Goal: Information Seeking & Learning: Check status

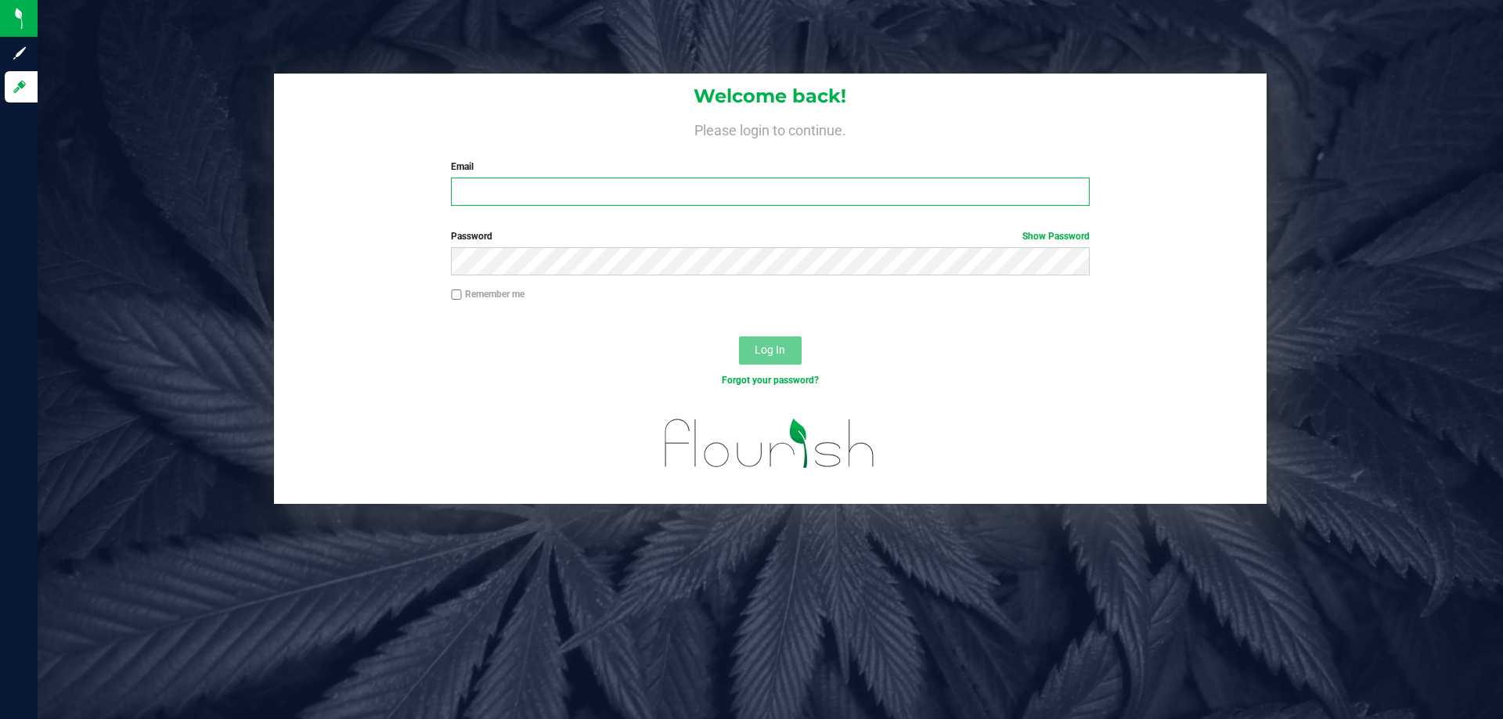
click at [528, 188] on input "Email" at bounding box center [770, 192] width 638 height 28
type input "[PERSON_NAME][EMAIL_ADDRESS][DOMAIN_NAME]"
click at [739, 337] on button "Log In" at bounding box center [770, 351] width 63 height 28
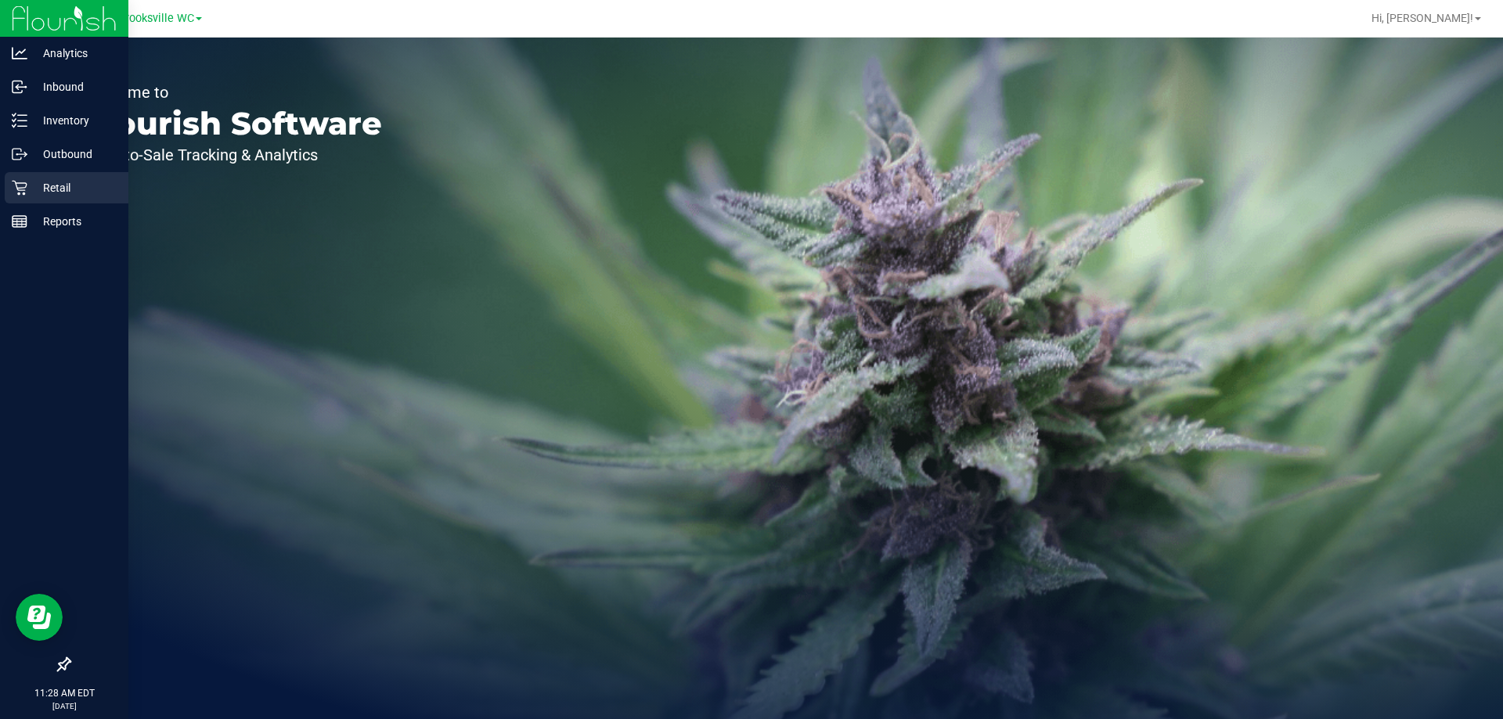
click at [29, 187] on p "Retail" at bounding box center [74, 187] width 94 height 19
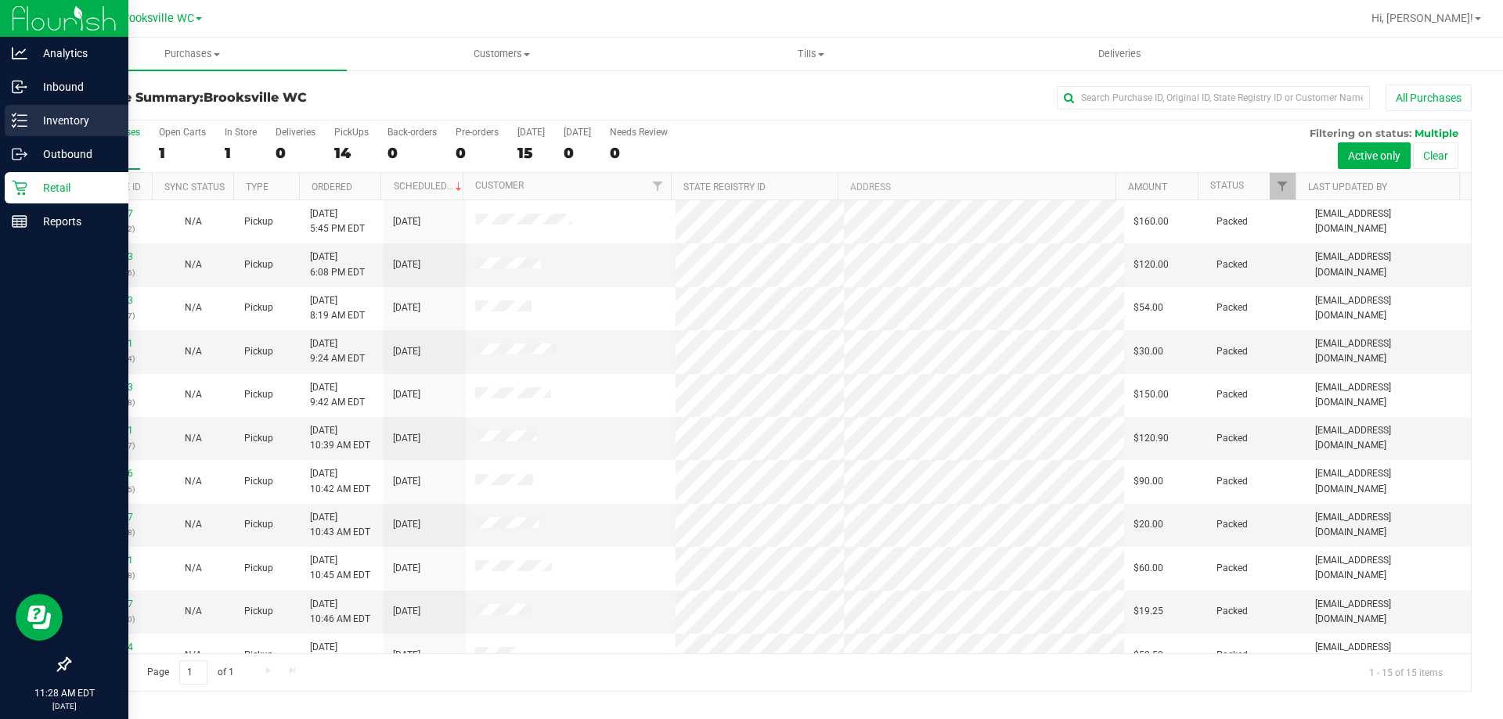
click at [57, 115] on p "Inventory" at bounding box center [74, 120] width 94 height 19
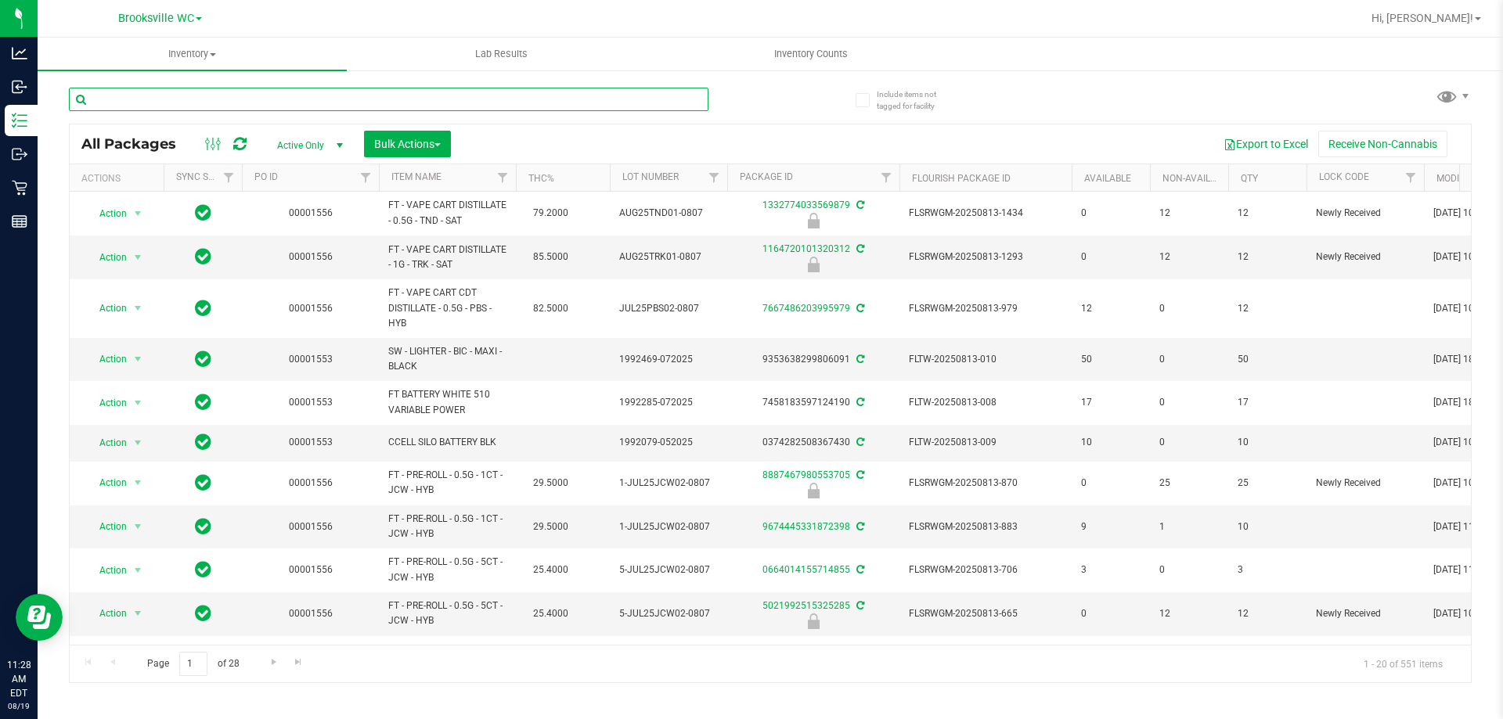
click at [249, 95] on input "text" at bounding box center [389, 99] width 640 height 23
paste input "W-AUG25GRZ01"
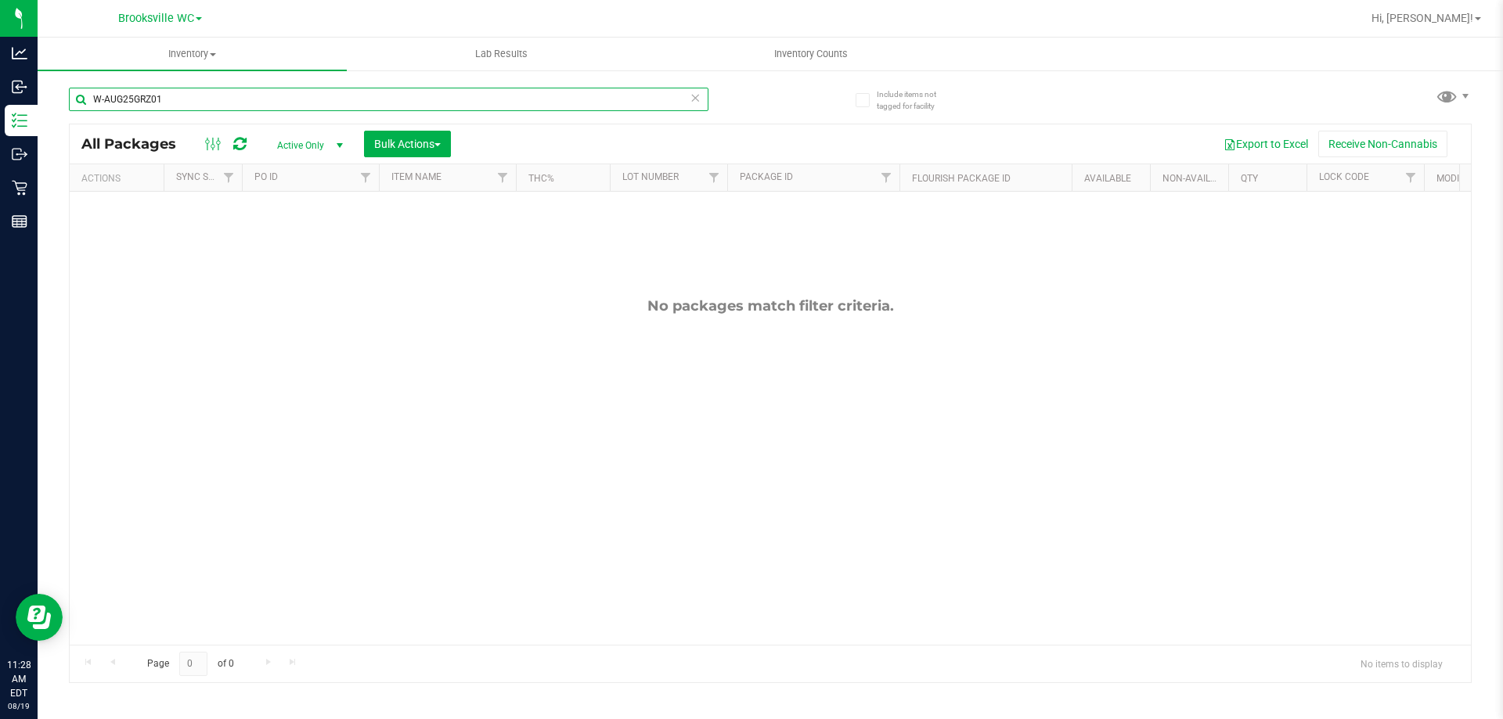
type input "W-AUG25GRZ01"
click at [203, 23] on div "Brooksville WC" at bounding box center [159, 18] width 229 height 24
click at [189, 16] on span "Brooksville WC" at bounding box center [156, 19] width 76 height 14
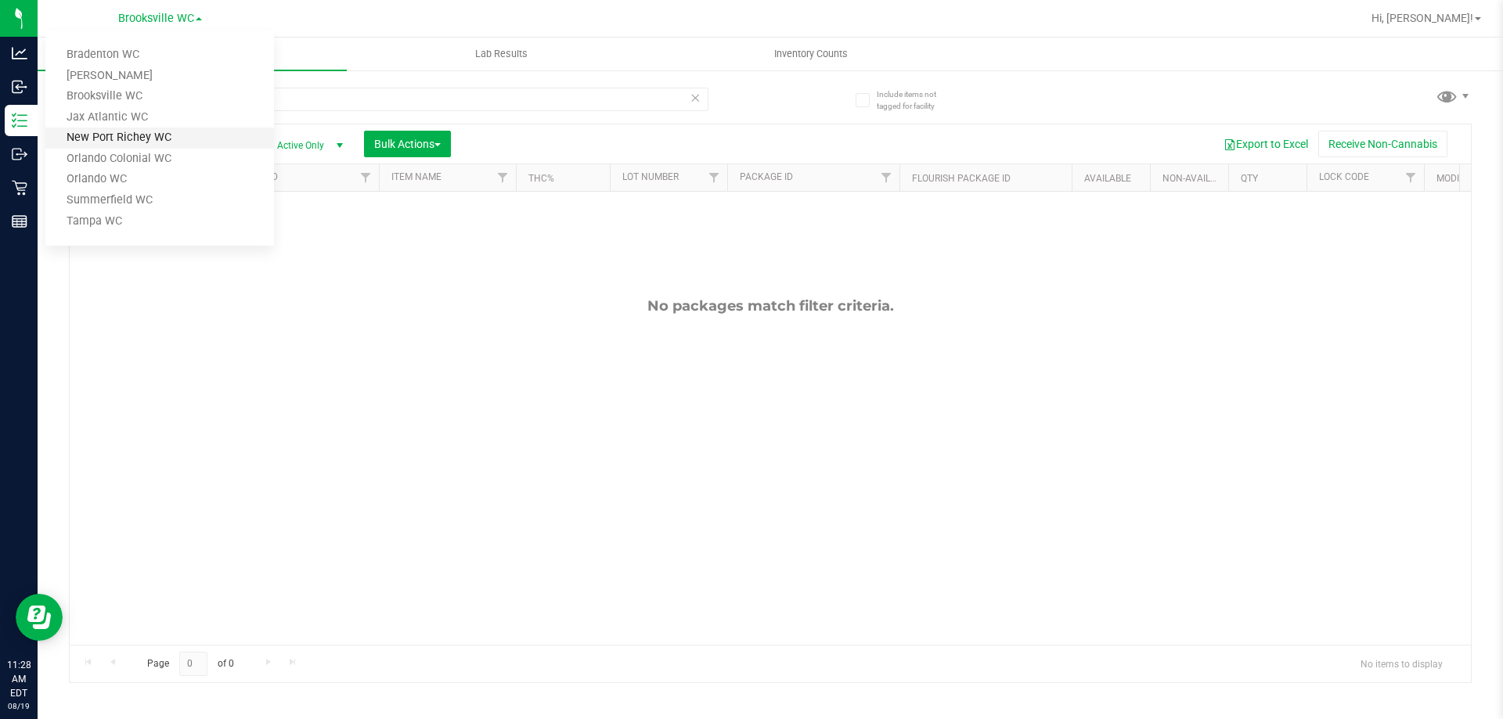
click at [139, 139] on link "New Port Richey WC" at bounding box center [159, 138] width 229 height 21
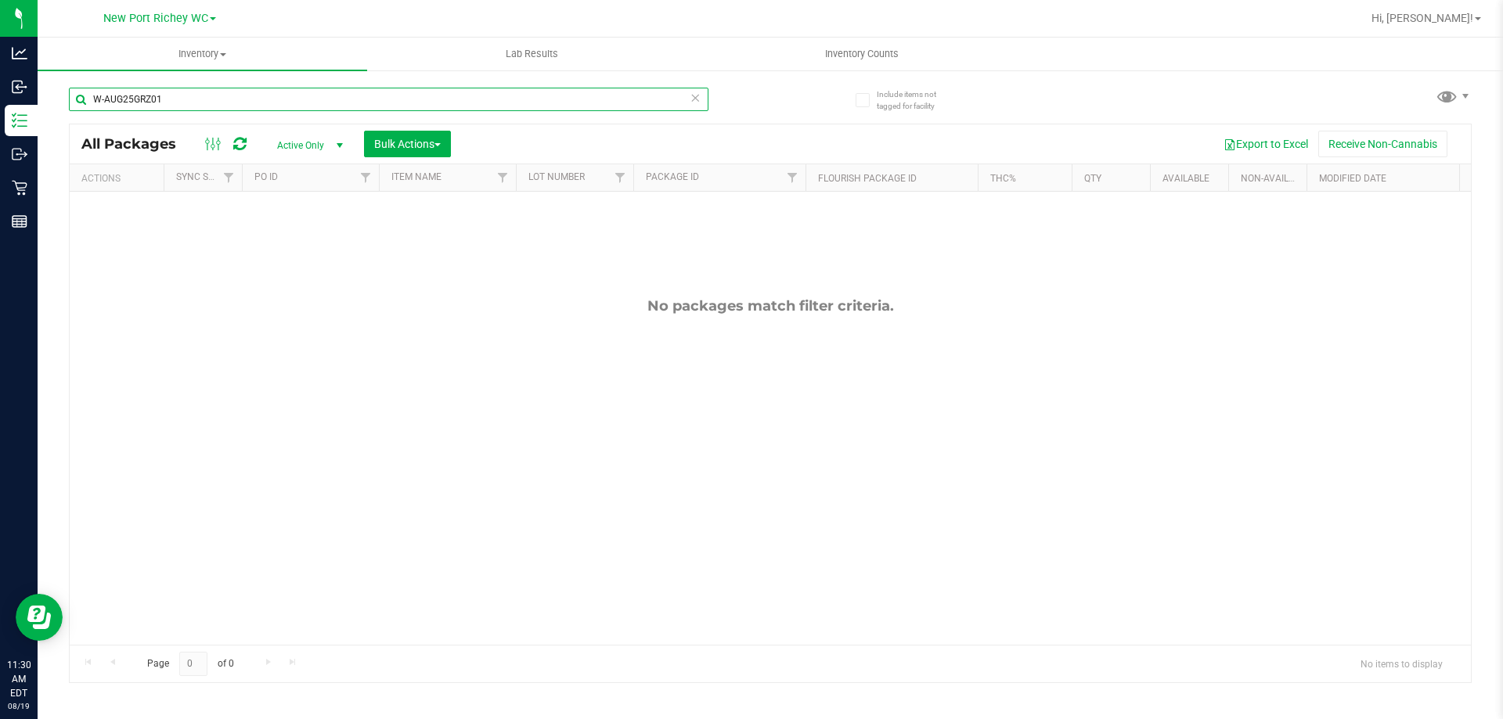
click at [193, 110] on input "W-AUG25GRZ01" at bounding box center [389, 99] width 640 height 23
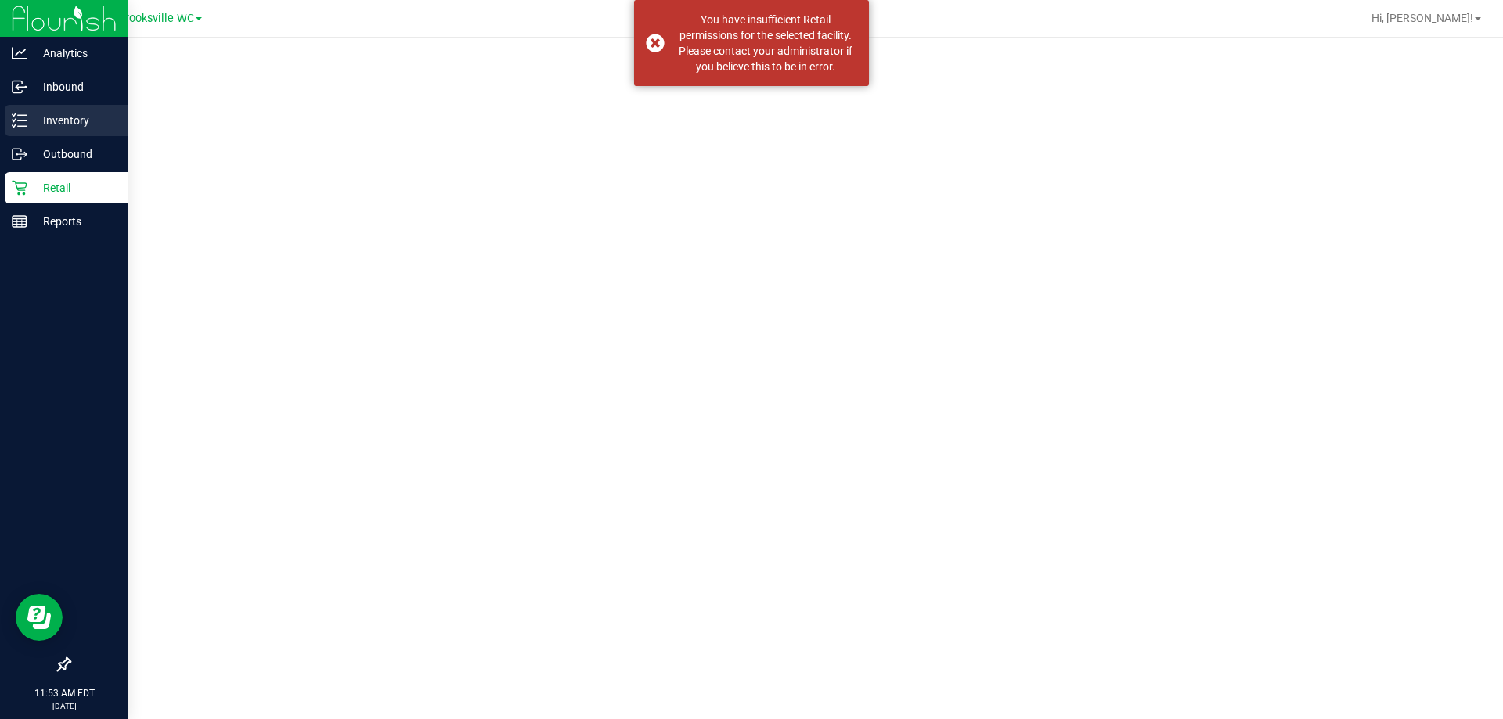
click at [56, 112] on p "Inventory" at bounding box center [74, 120] width 94 height 19
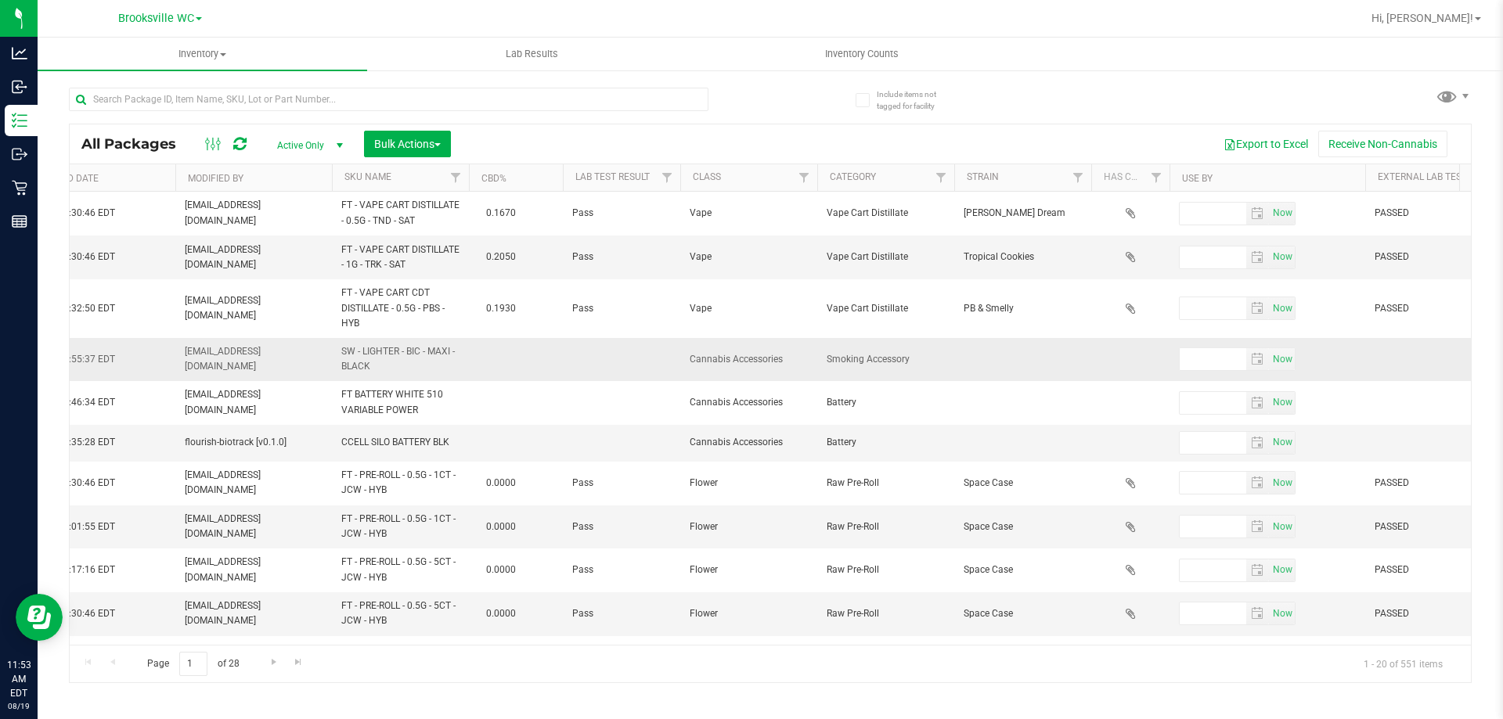
scroll to position [0, 1409]
click at [217, 143] on ellipse at bounding box center [219, 143] width 4 height 4
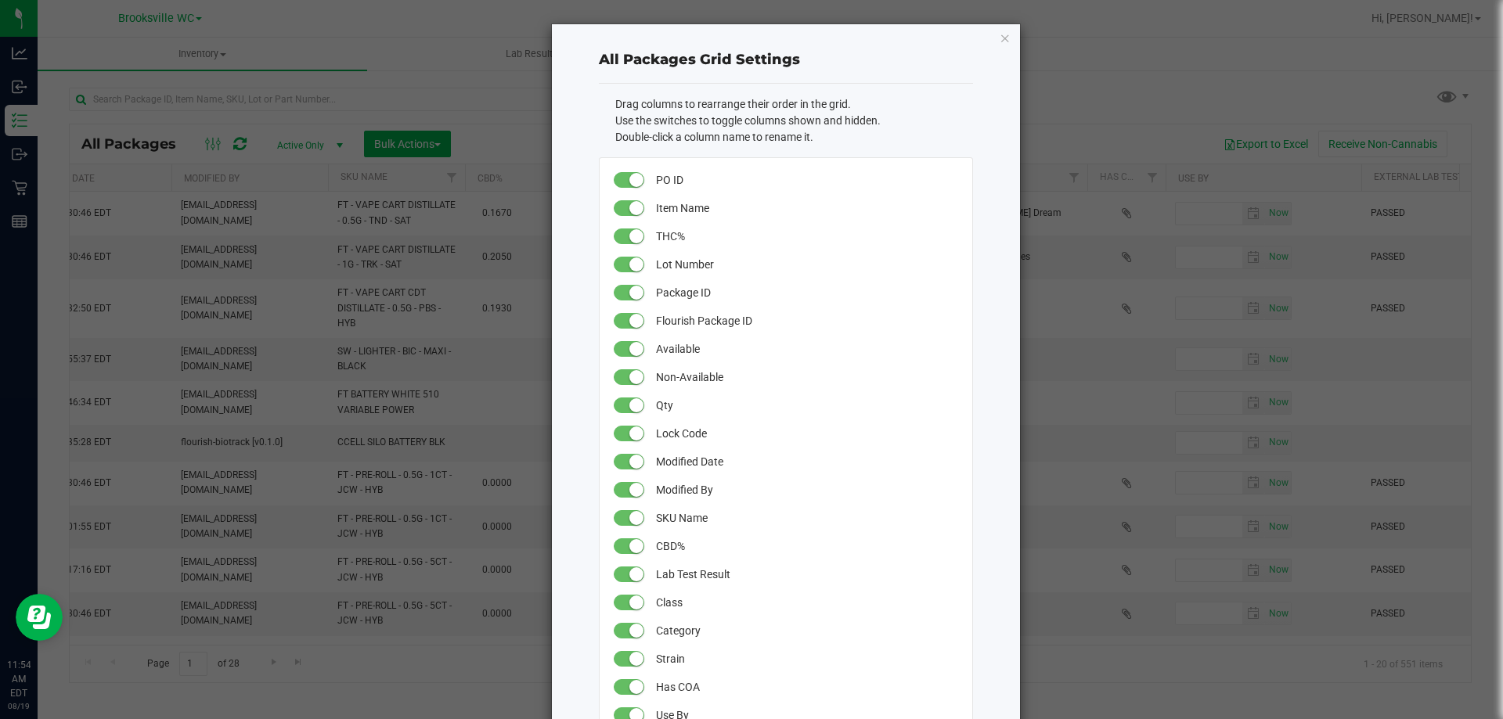
scroll to position [78, 0]
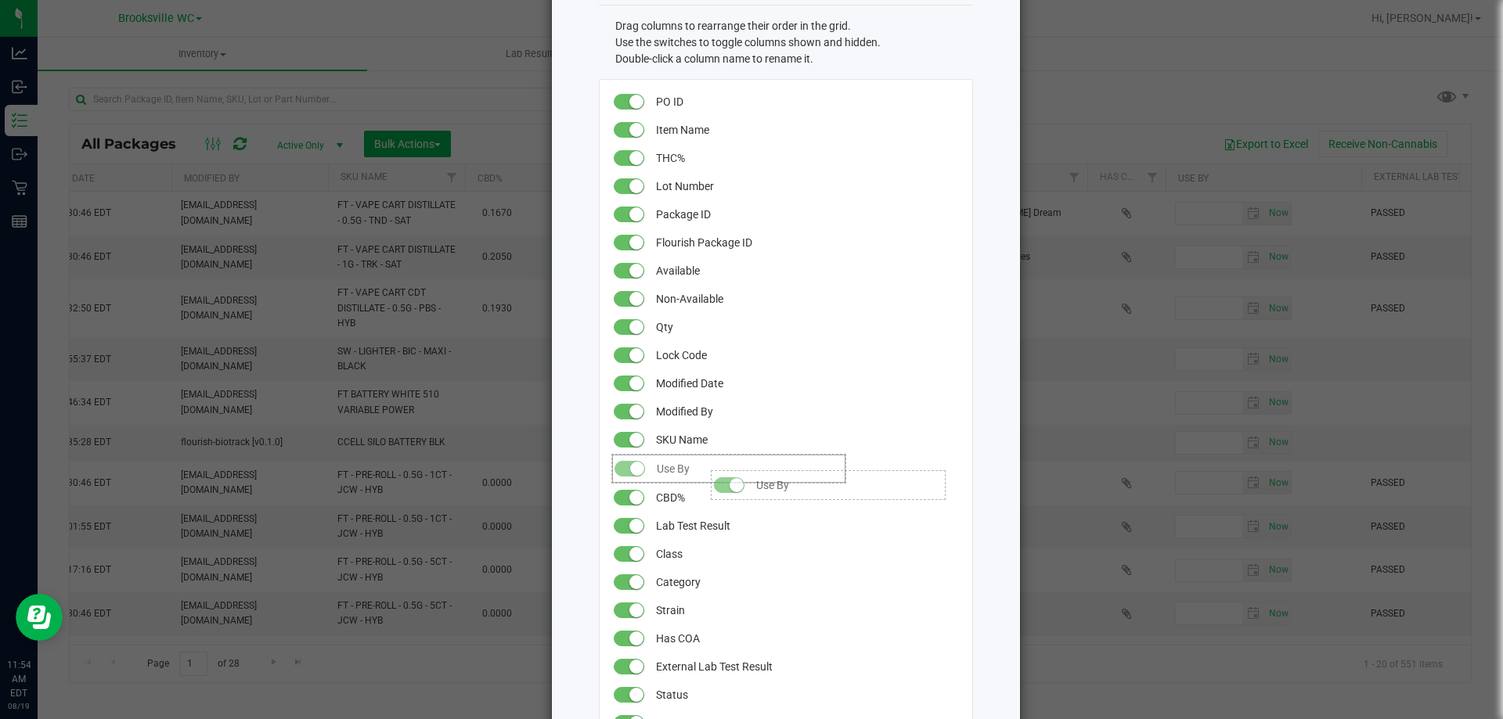
drag, startPoint x: 678, startPoint y: 640, endPoint x: 697, endPoint y: 463, distance: 178.7
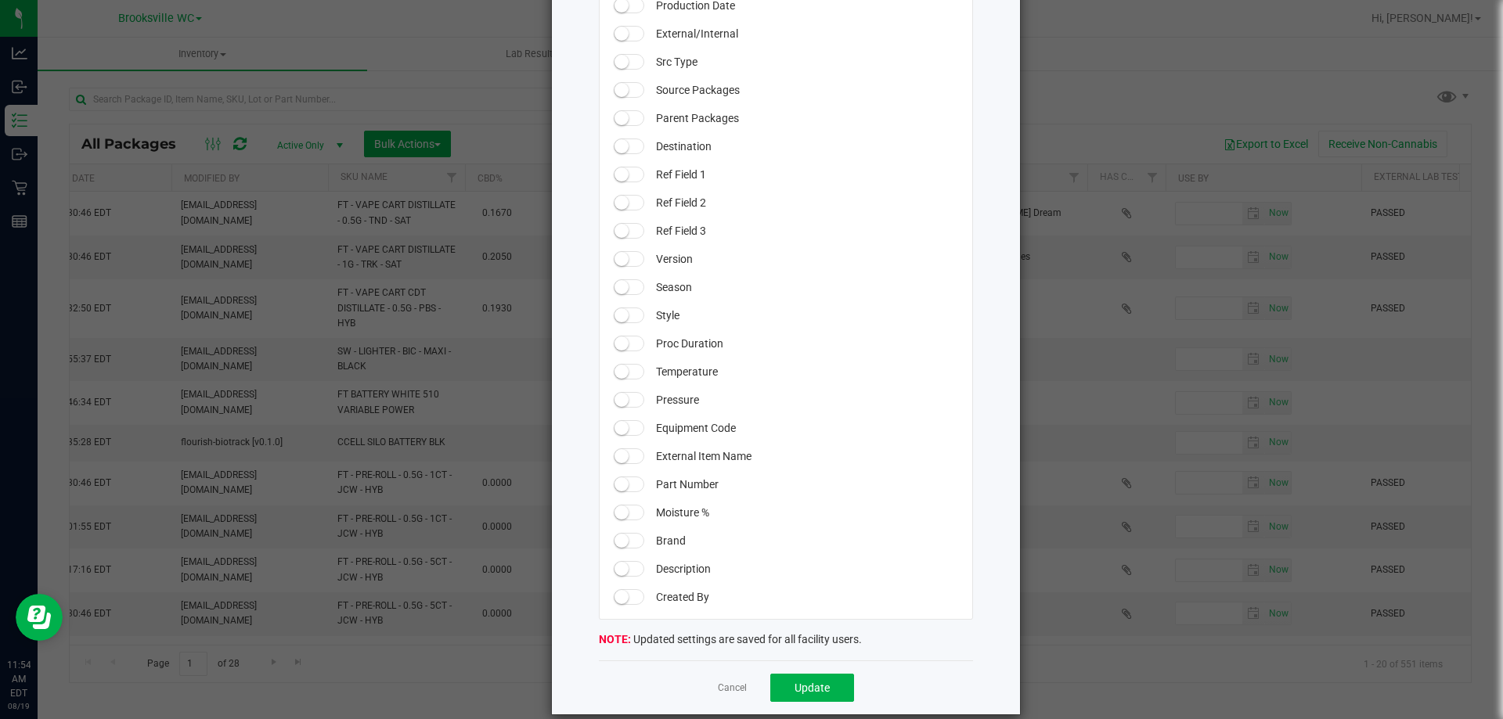
scroll to position [1293, 0]
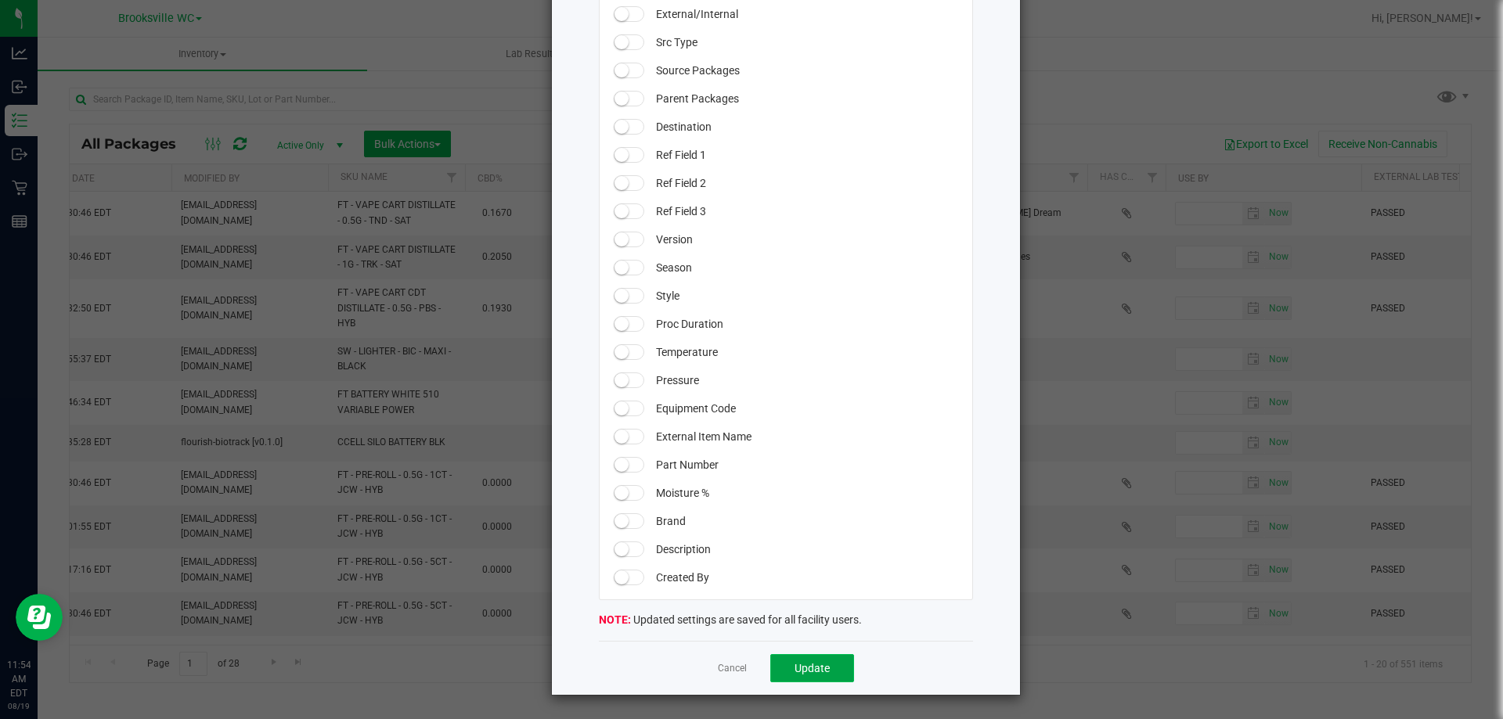
click at [827, 663] on button "Update" at bounding box center [812, 668] width 84 height 28
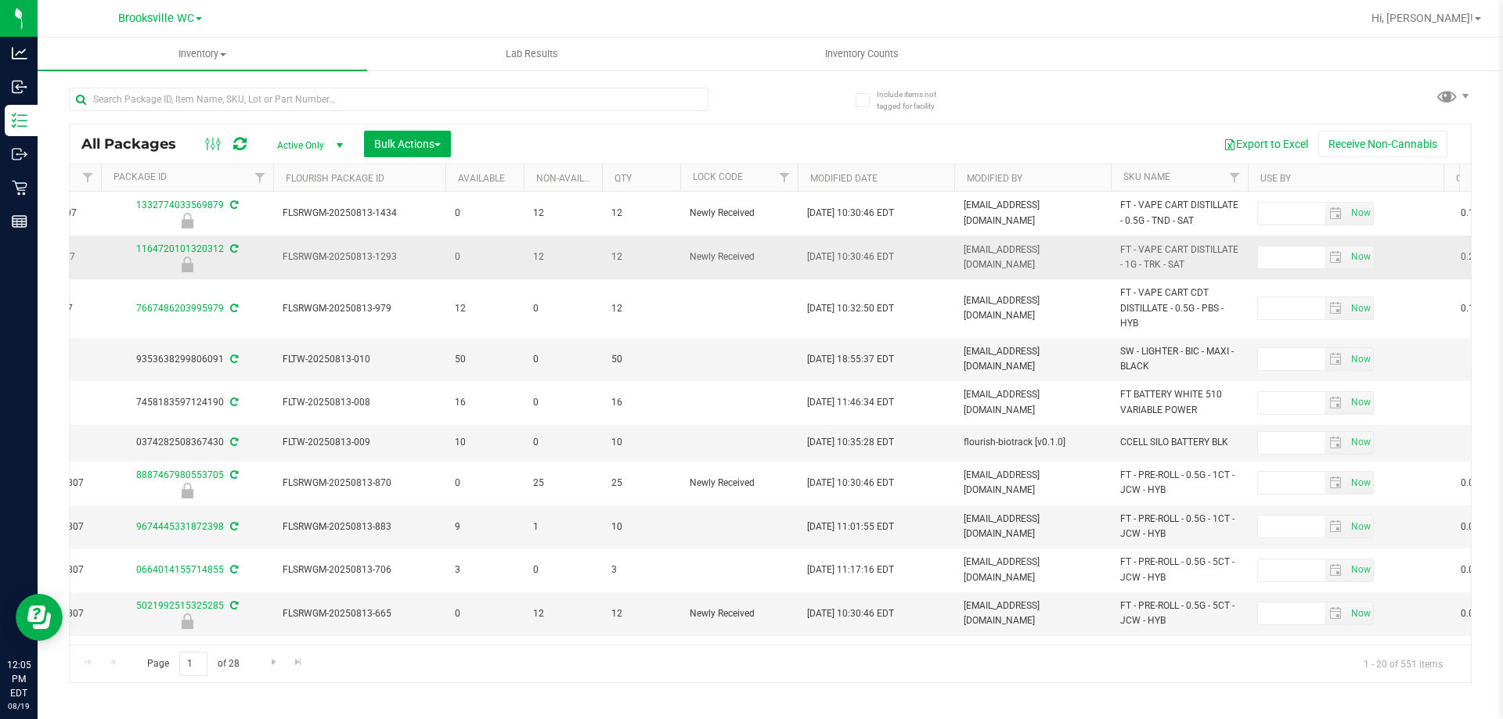
scroll to position [0, 705]
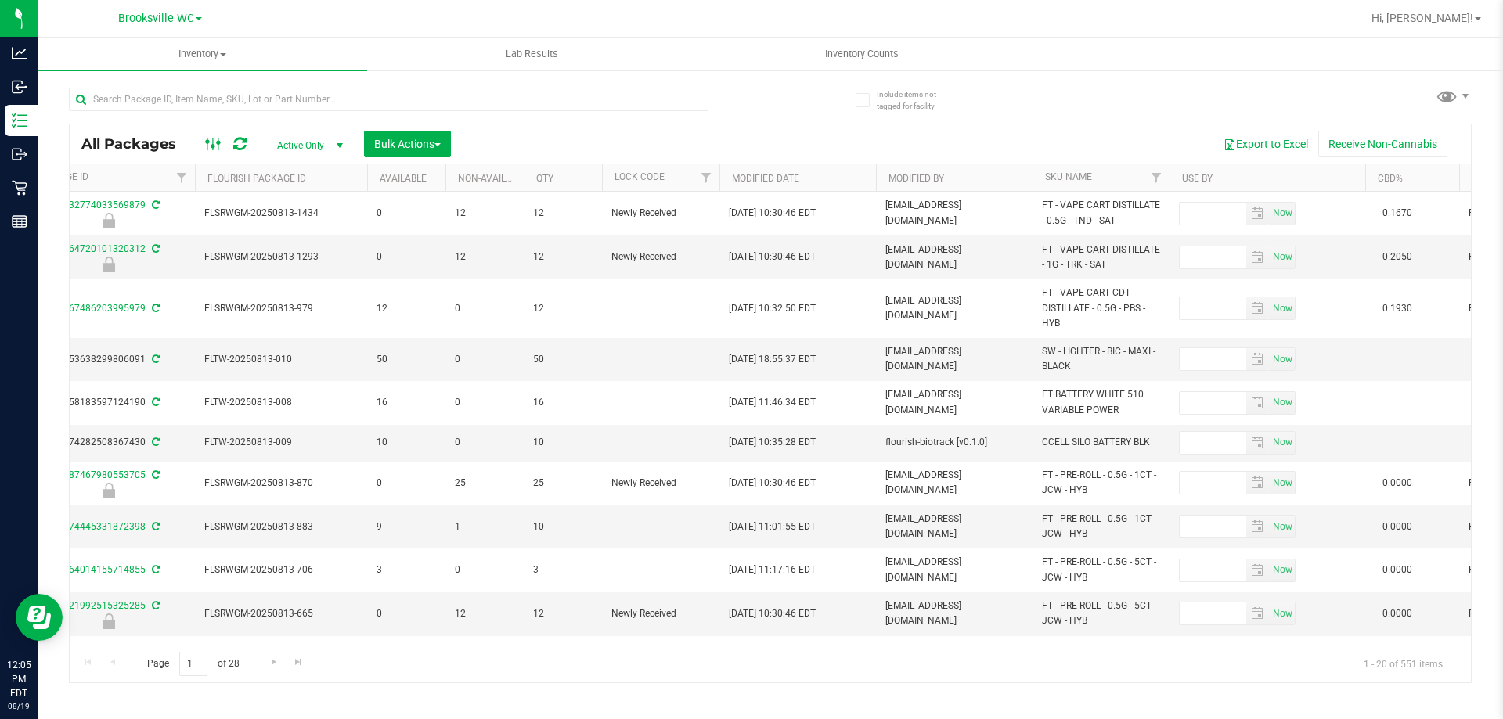
click at [210, 150] on icon at bounding box center [213, 144] width 17 height 19
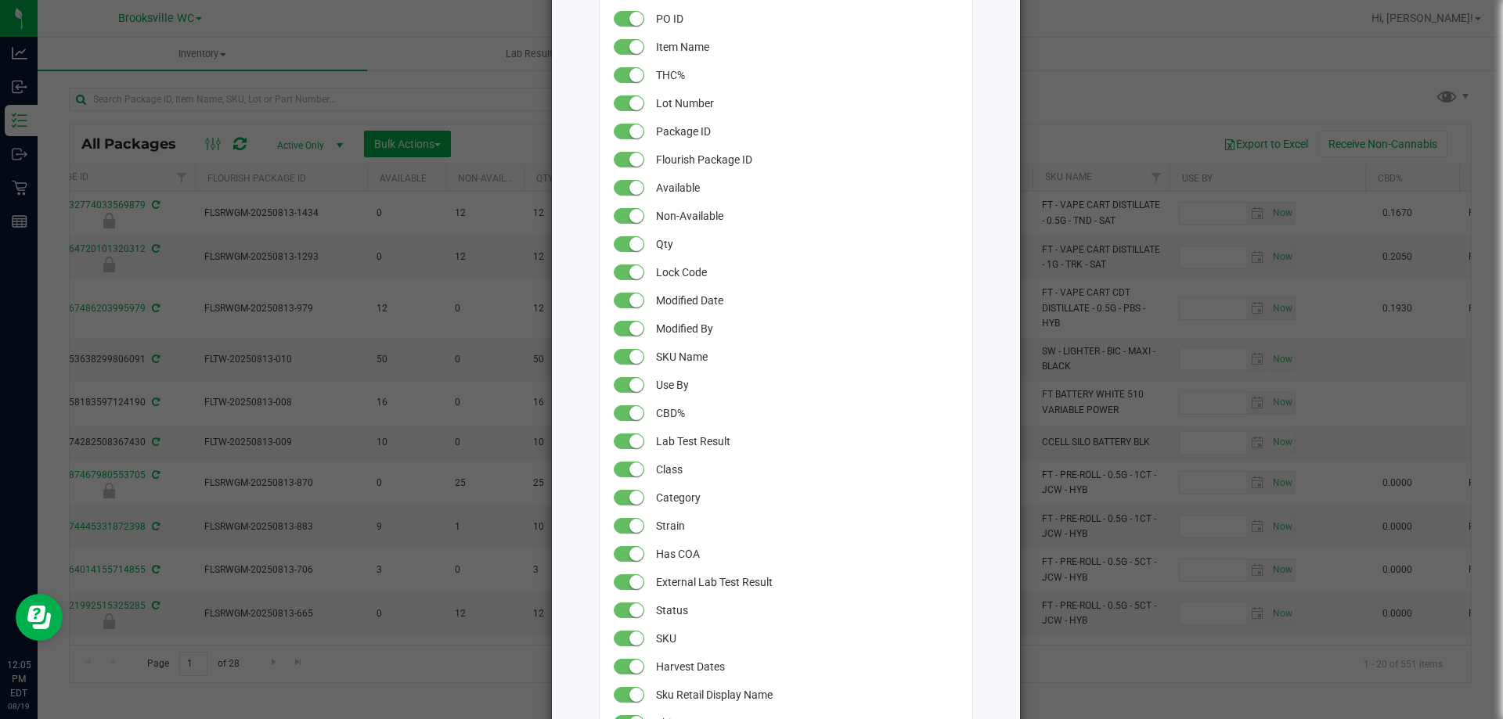
scroll to position [157, 0]
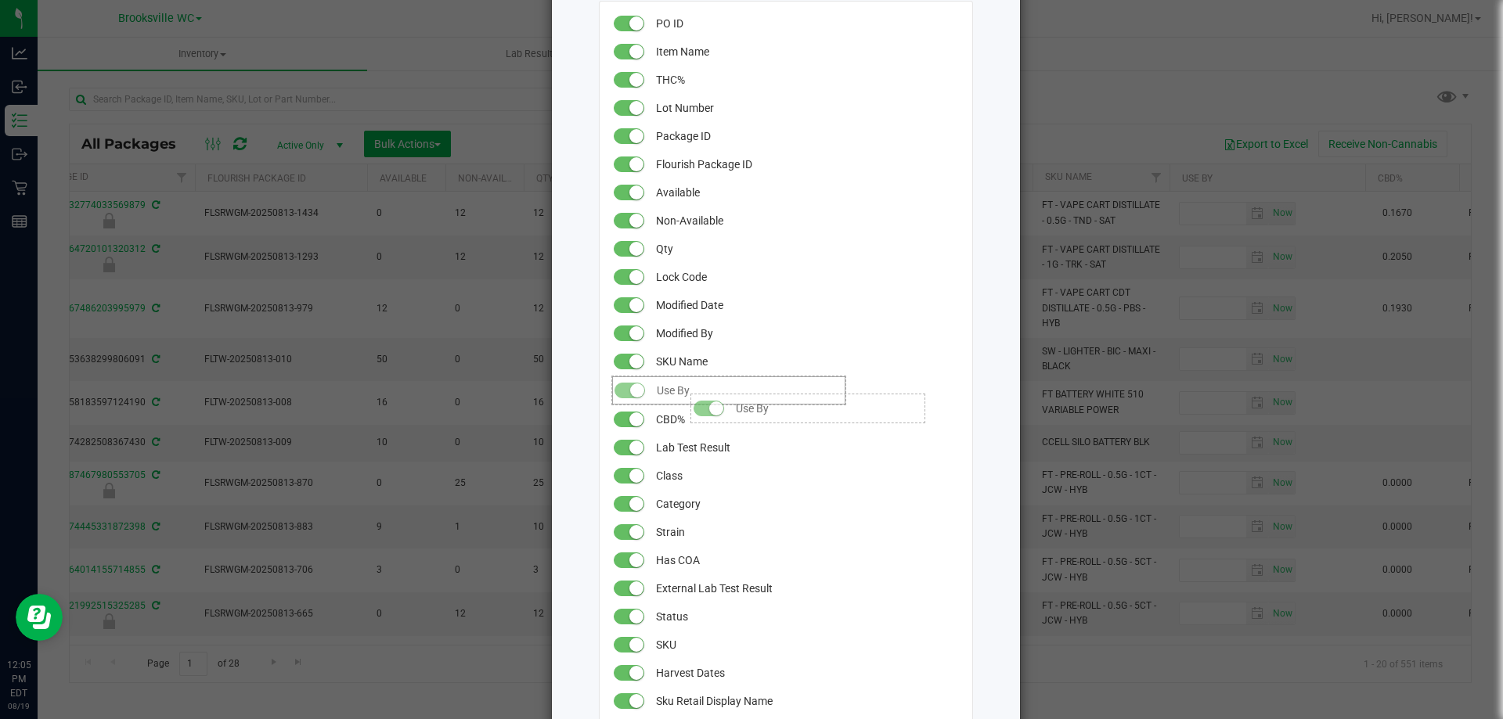
drag, startPoint x: 669, startPoint y: 392, endPoint x: 676, endPoint y: 386, distance: 9.4
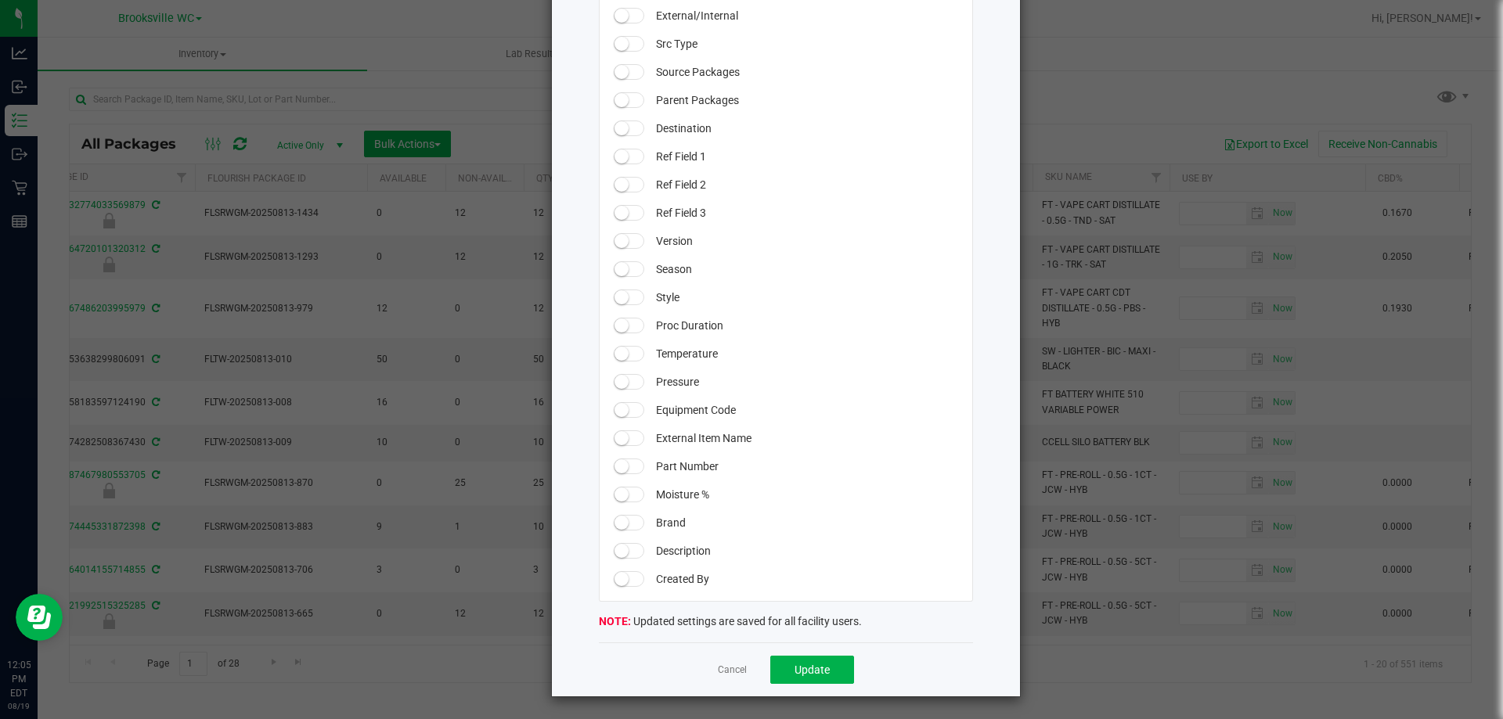
scroll to position [1293, 0]
click at [827, 661] on button "Update" at bounding box center [812, 668] width 84 height 28
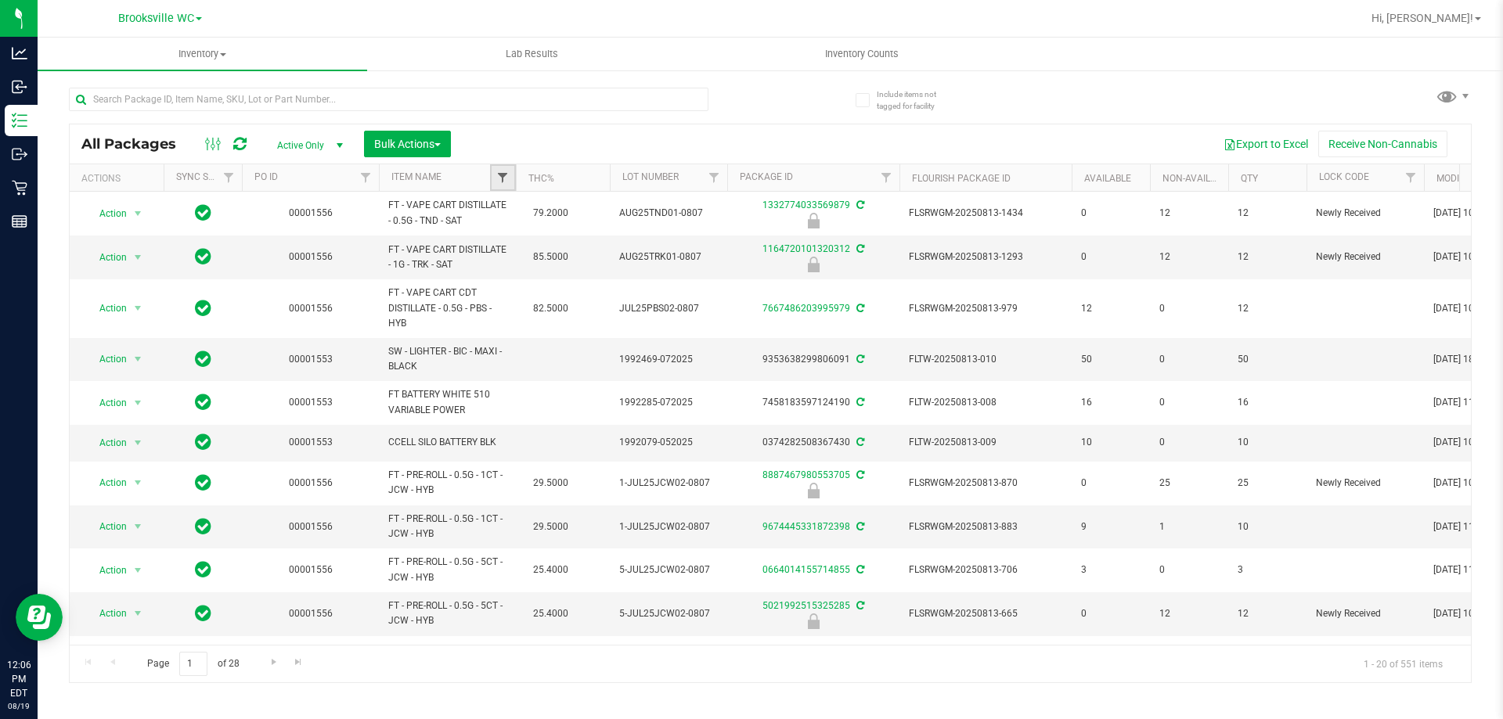
click at [499, 184] on span "Filter" at bounding box center [502, 177] width 13 height 13
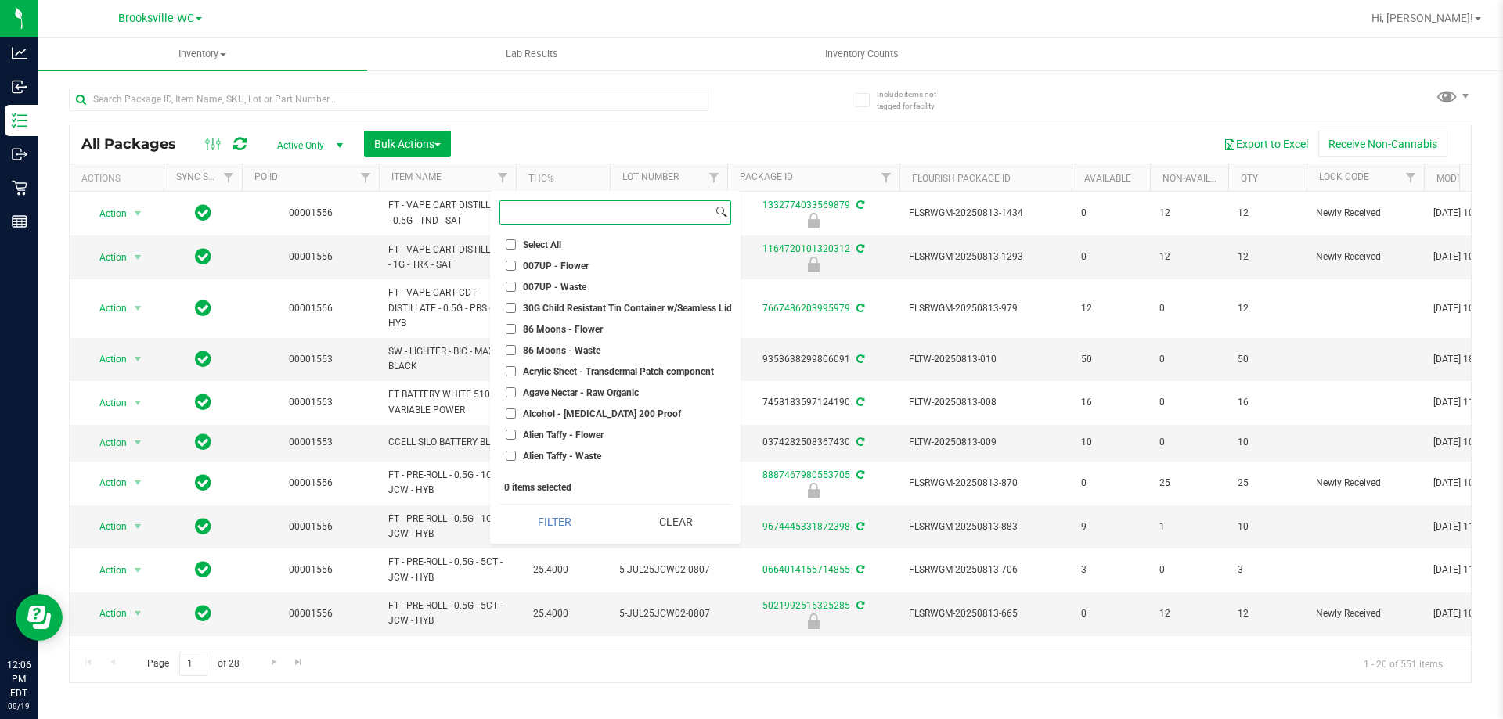
click at [568, 208] on input at bounding box center [606, 212] width 212 height 23
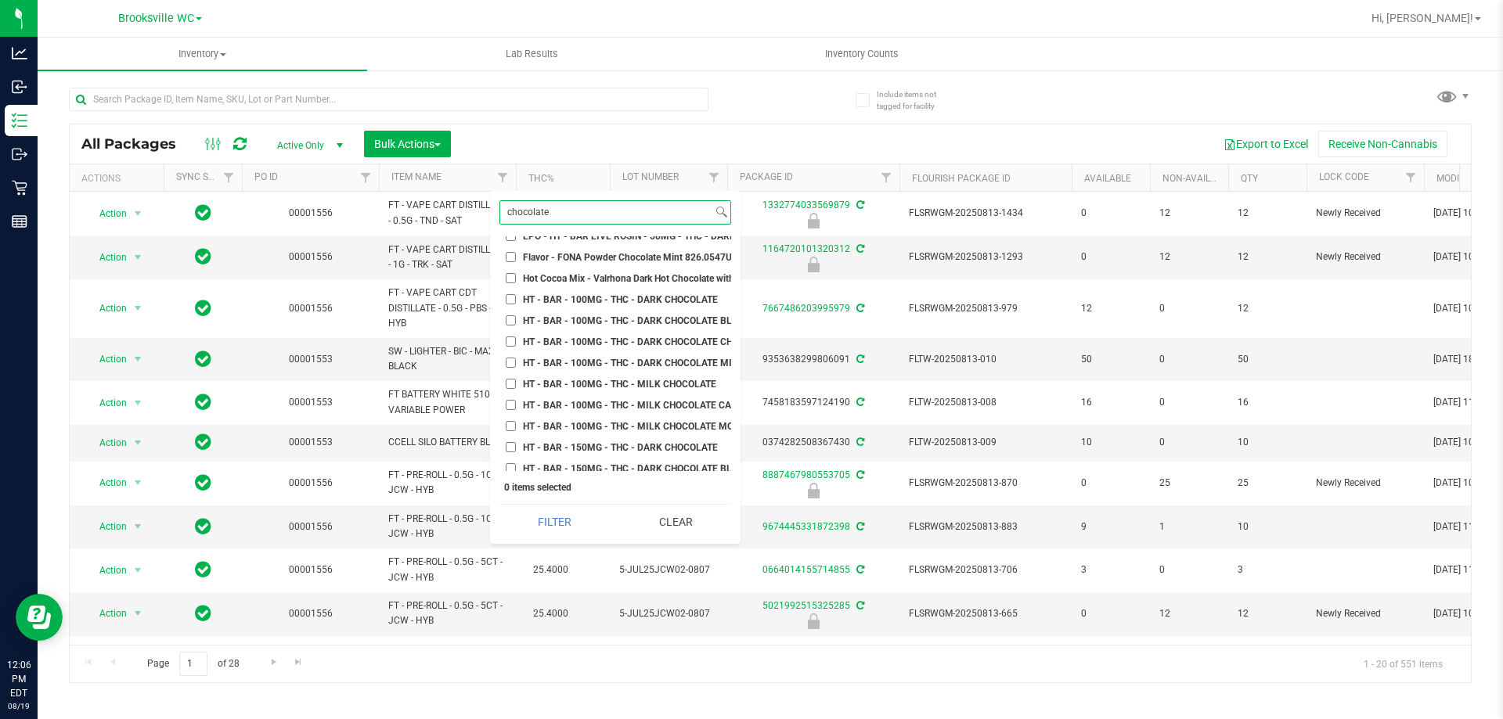
scroll to position [626, 78]
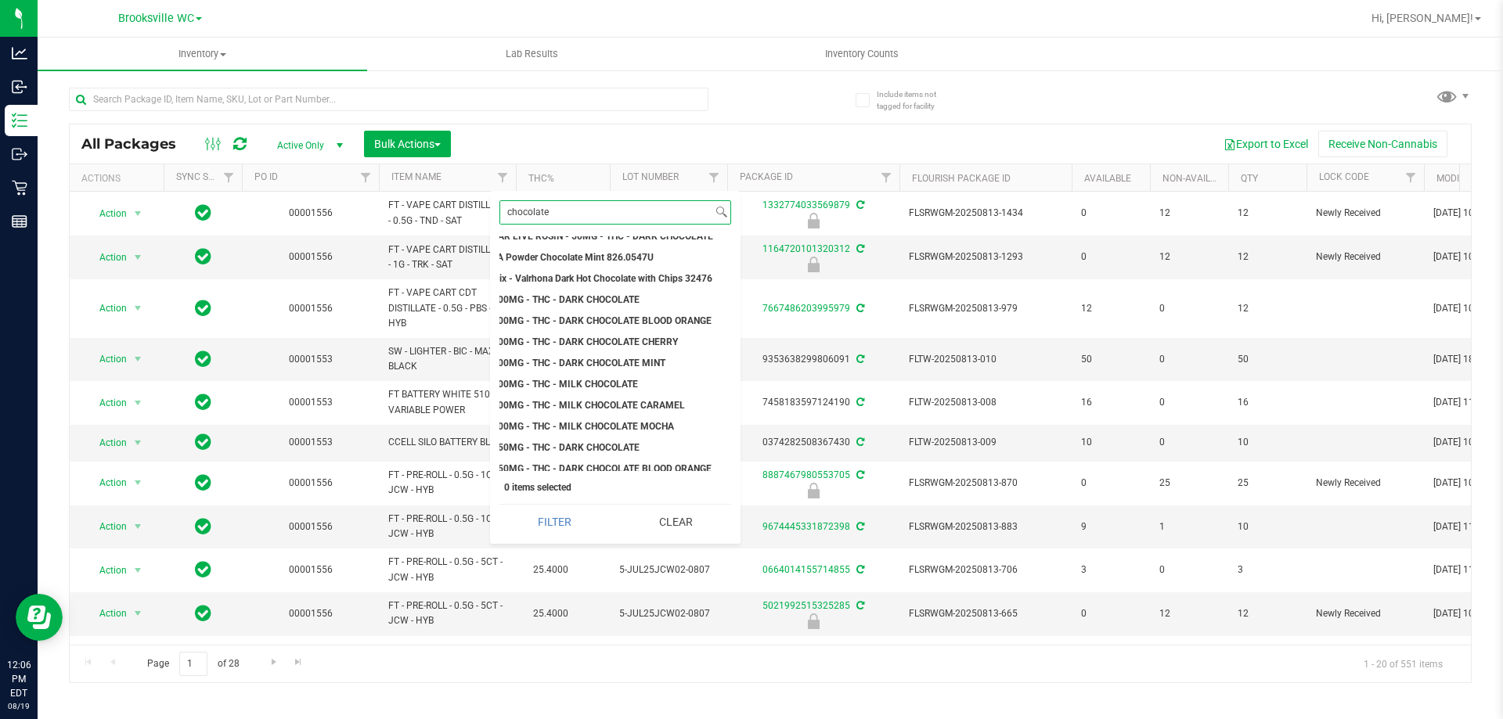
type input "chocolate"
click at [557, 299] on span "HT - BAR - 100MG - THC - DARK CHOCOLATE" at bounding box center [542, 299] width 195 height 9
click at [438, 299] on input "HT - BAR - 100MG - THC - DARK CHOCOLATE" at bounding box center [432, 299] width 10 height 10
checkbox input "true"
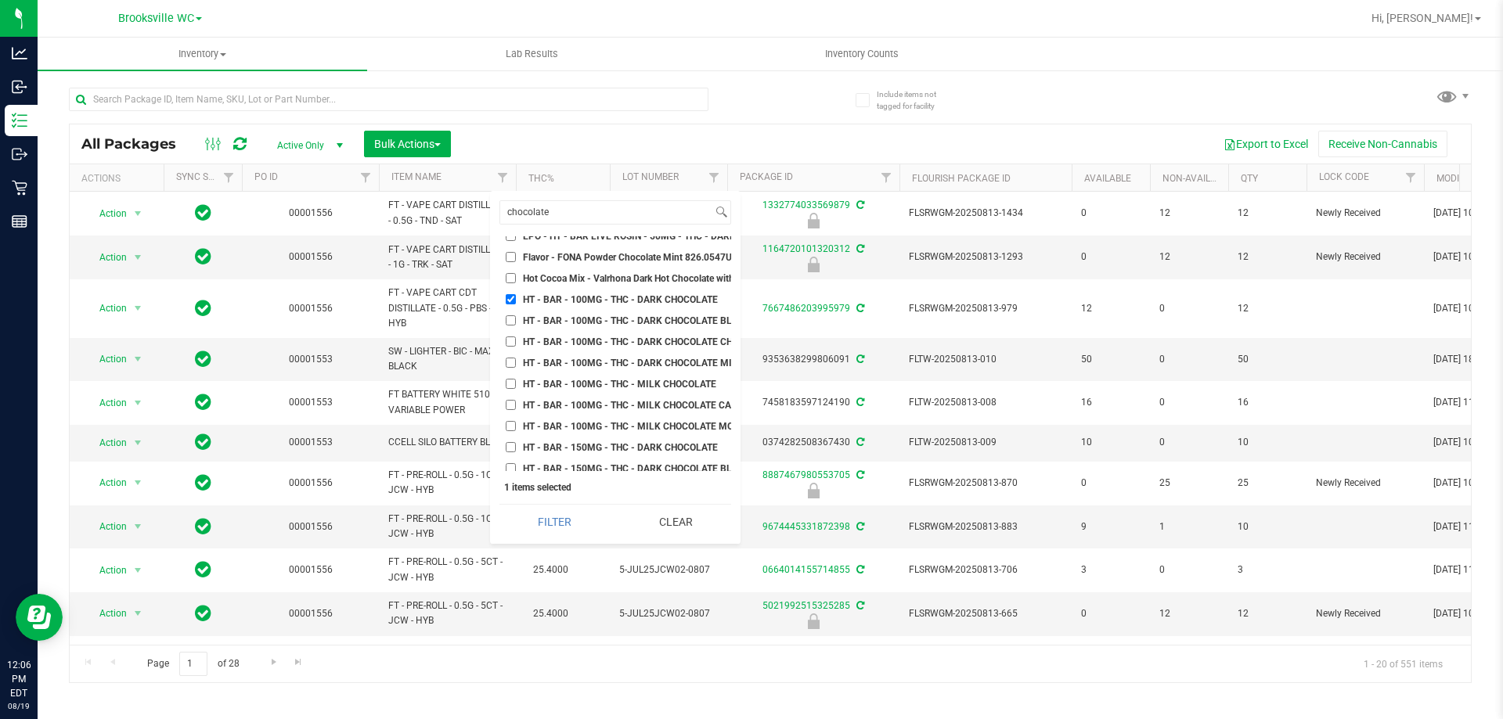
click at [557, 381] on span "HT - BAR - 100MG - THC - MILK CHOCOLATE" at bounding box center [619, 384] width 193 height 9
click at [516, 381] on input "HT - BAR - 100MG - THC - MILK CHOCOLATE" at bounding box center [511, 384] width 10 height 10
checkbox input "true"
click at [572, 519] on button "Filter" at bounding box center [554, 522] width 110 height 34
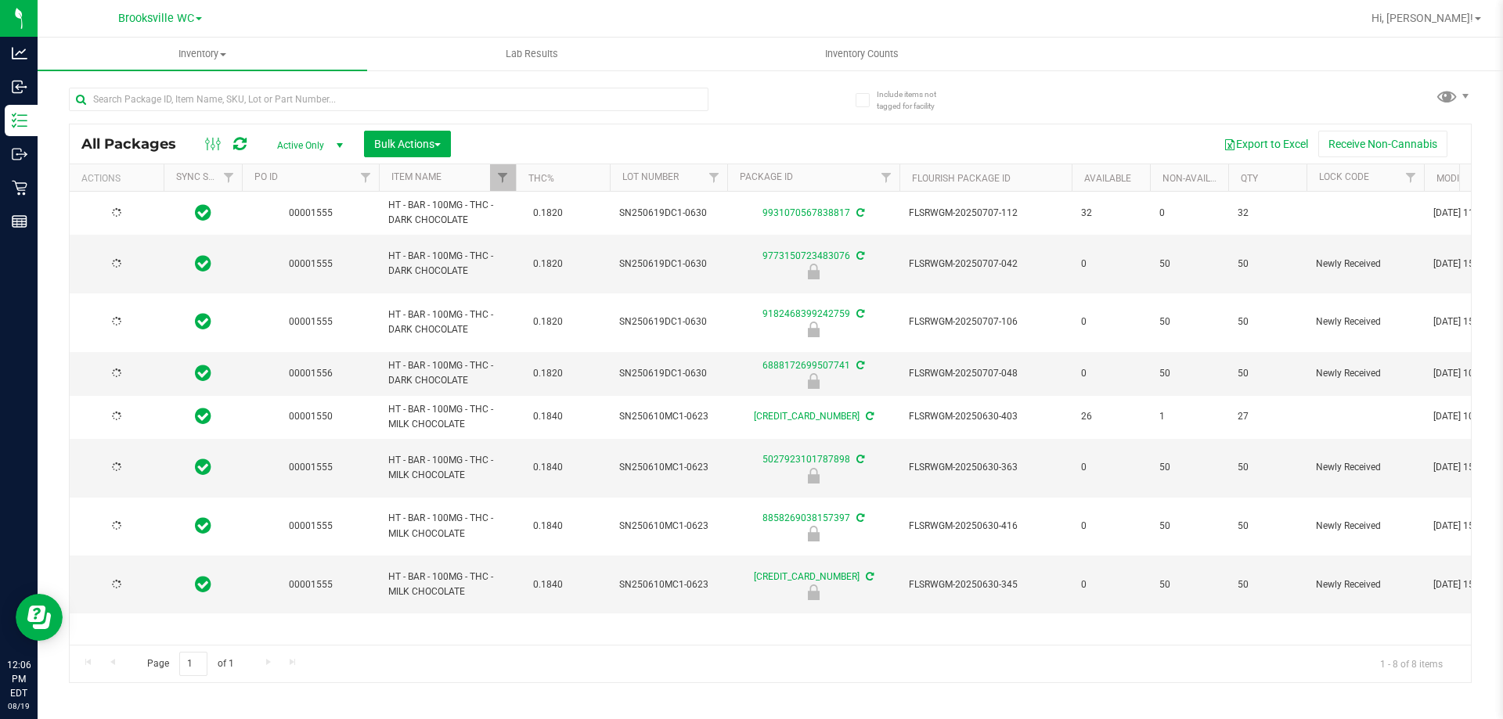
type input "[DATE]"
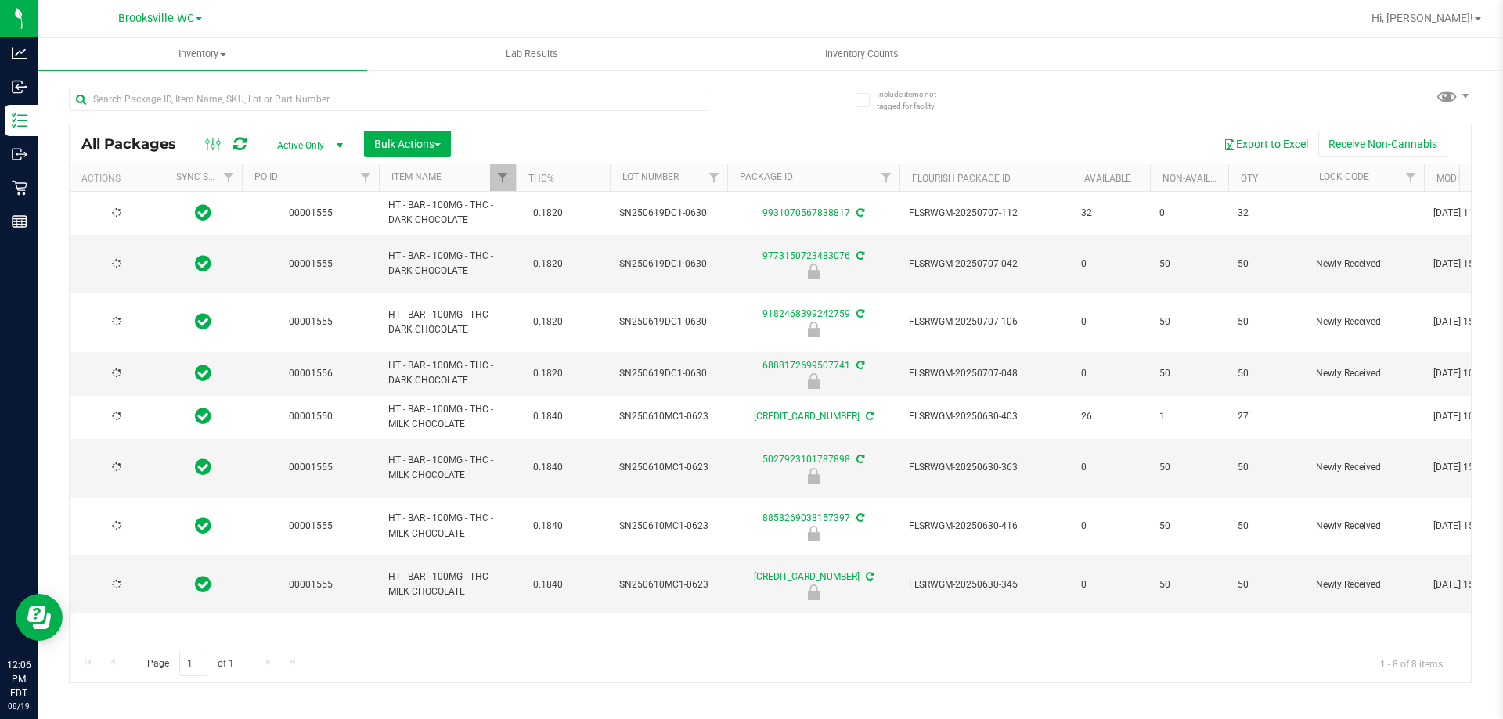
type input "[DATE]"
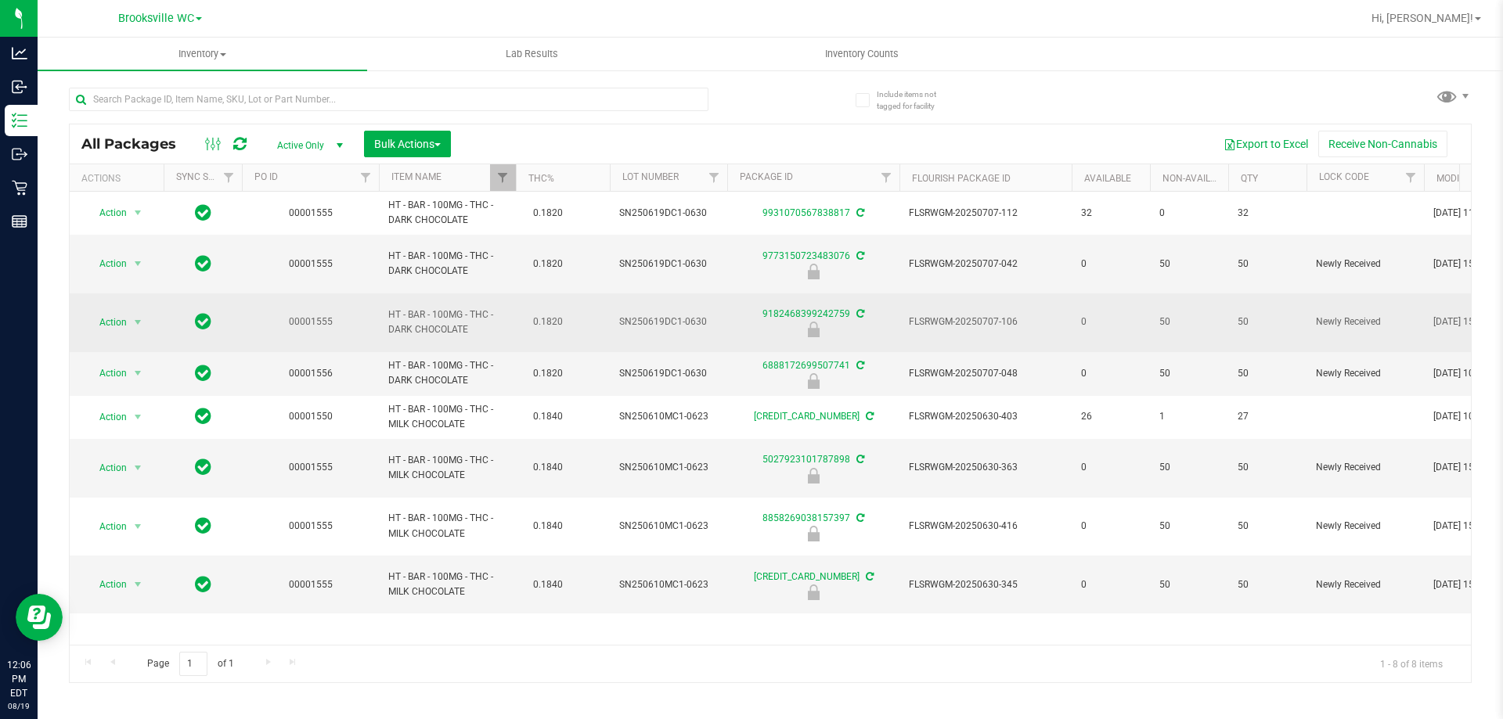
scroll to position [0, 705]
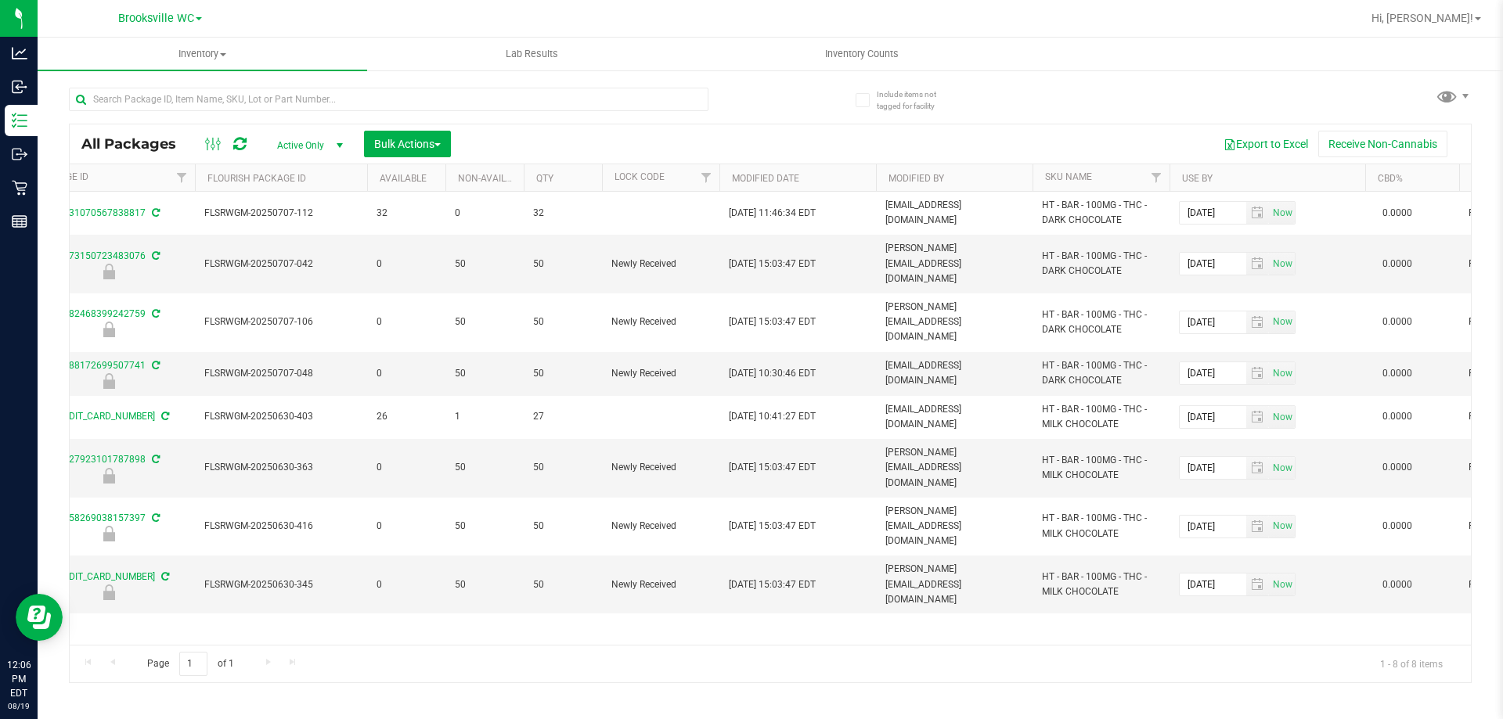
click at [1240, 177] on th "Use By" at bounding box center [1267, 177] width 196 height 27
